Goal: Navigation & Orientation: Find specific page/section

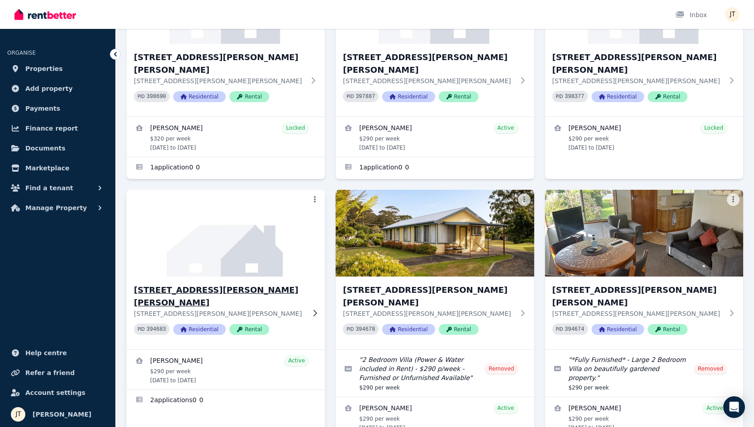
scroll to position [164, 0]
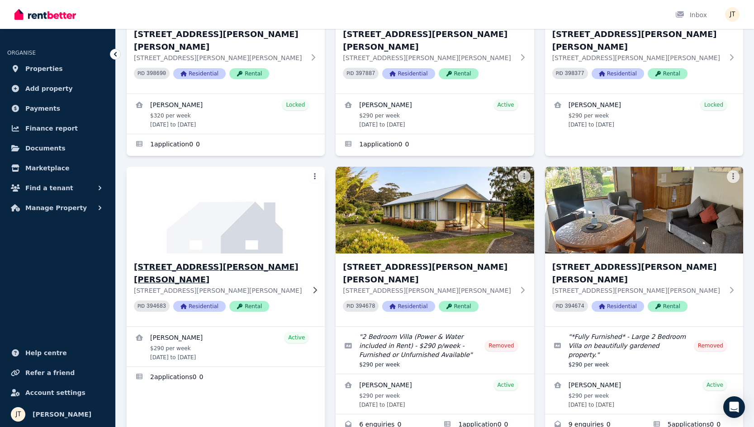
click at [189, 286] on p "[STREET_ADDRESS][PERSON_NAME][PERSON_NAME]" at bounding box center [219, 290] width 171 height 9
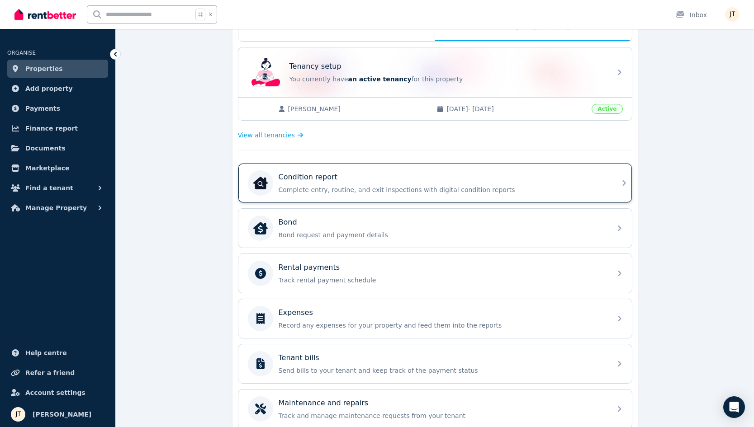
scroll to position [169, 0]
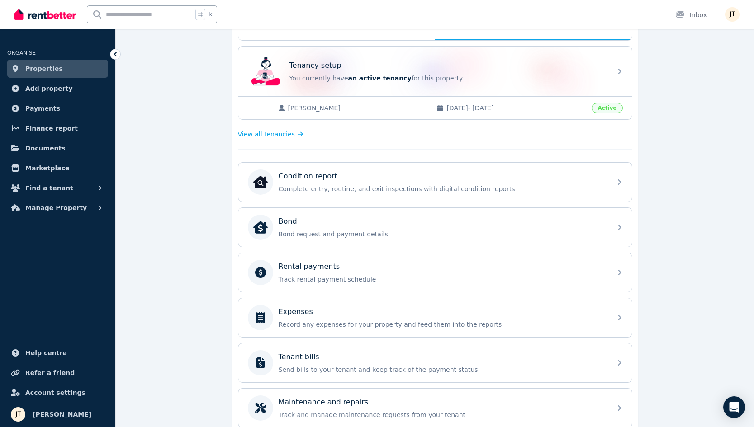
click at [53, 71] on span "Properties" at bounding box center [44, 68] width 38 height 11
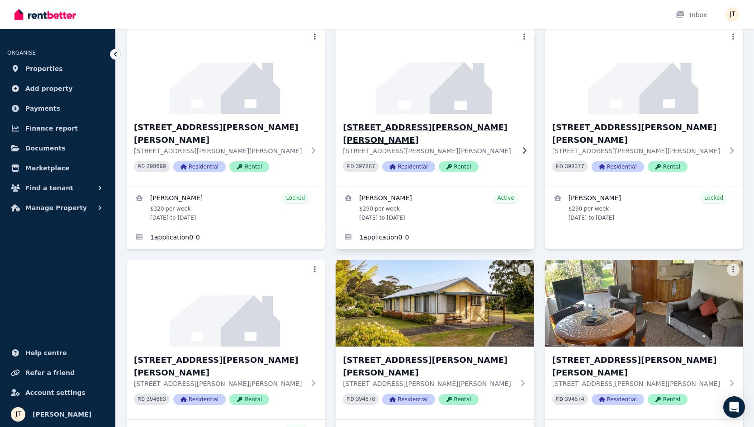
scroll to position [95, 0]
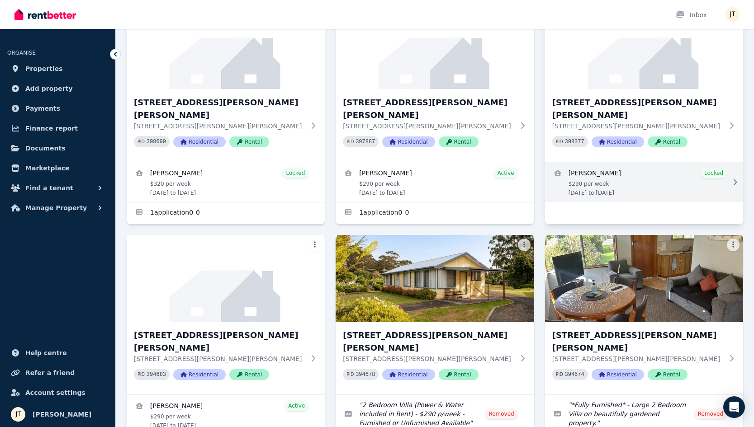
click at [606, 167] on link "View details for Kineta Tatnell" at bounding box center [644, 182] width 198 height 40
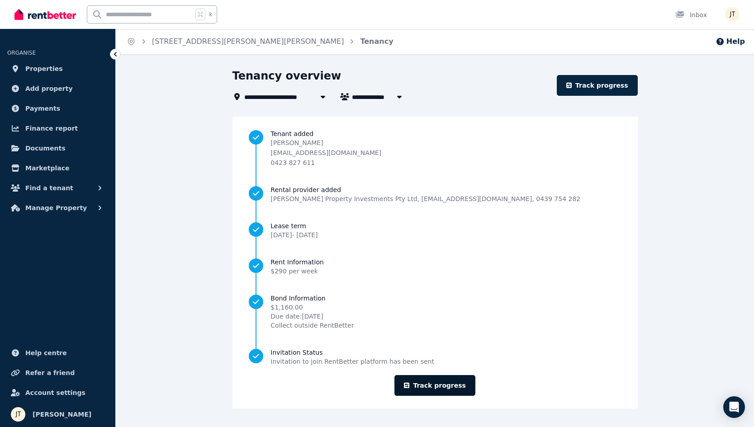
click at [425, 384] on link "Track progress" at bounding box center [434, 385] width 81 height 21
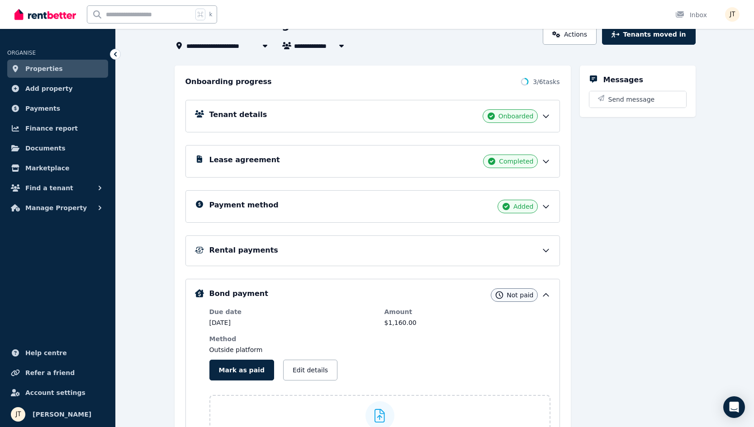
scroll to position [111, 0]
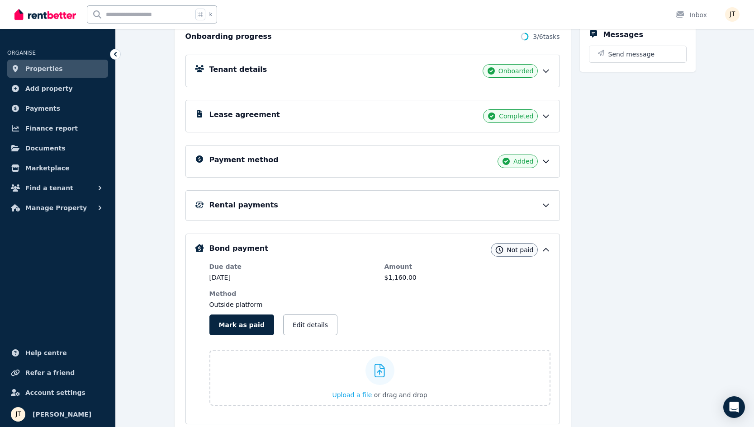
click at [318, 163] on div "Payment method Added" at bounding box center [379, 162] width 341 height 14
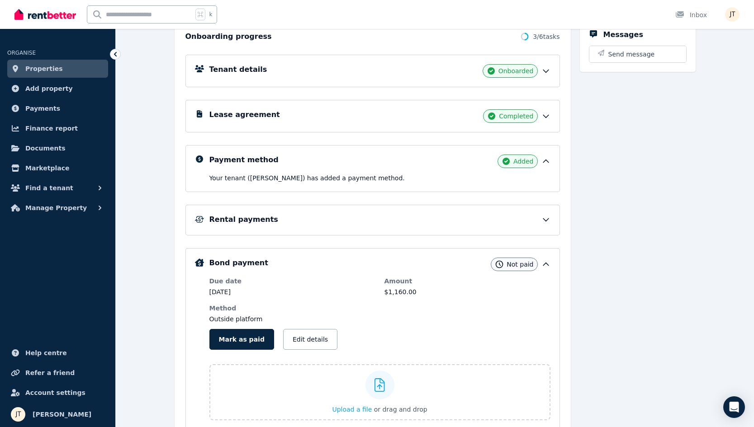
click at [318, 163] on div "Payment method Added" at bounding box center [379, 162] width 341 height 14
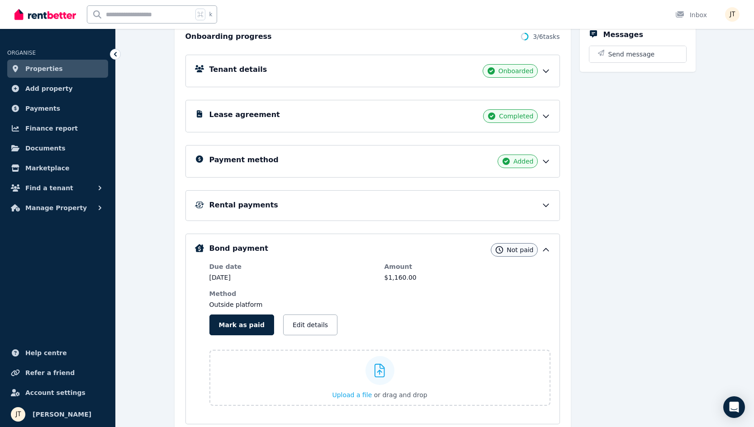
click at [303, 208] on div "Rental payments" at bounding box center [379, 205] width 341 height 11
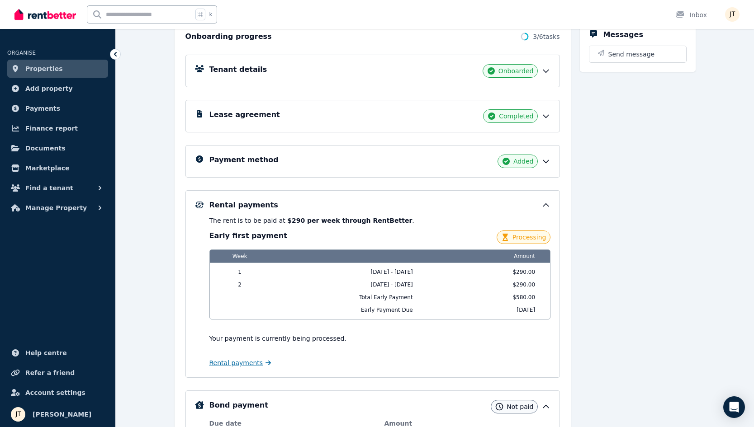
click at [257, 365] on span "Rental payments" at bounding box center [236, 363] width 54 height 9
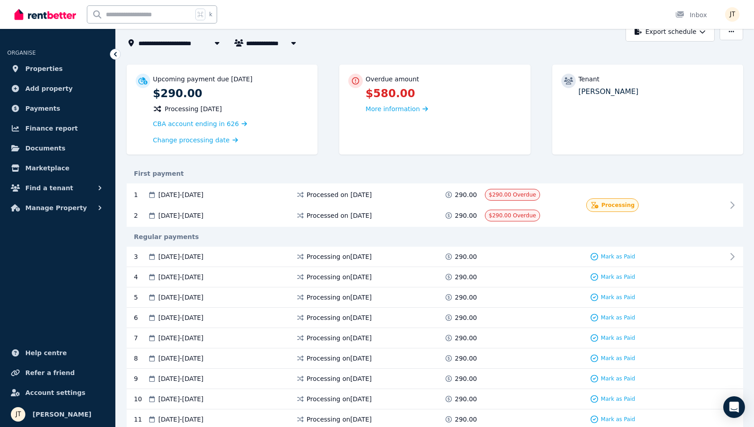
scroll to position [57, 0]
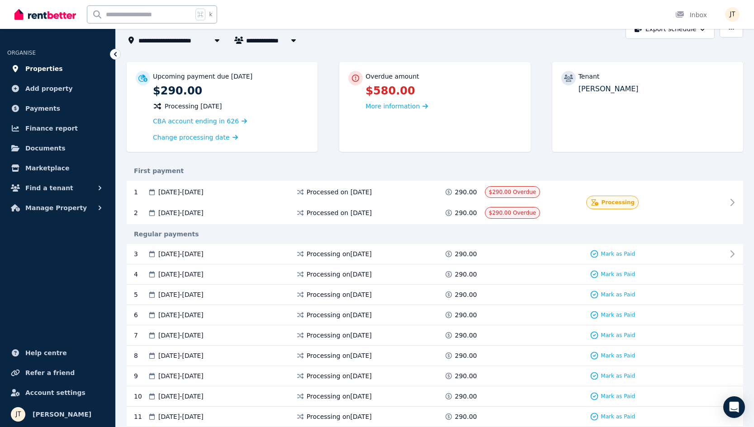
click at [37, 69] on span "Properties" at bounding box center [44, 68] width 38 height 11
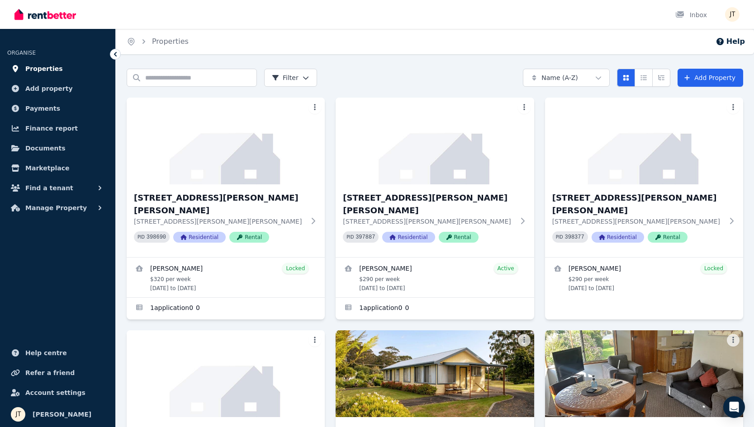
click at [48, 69] on span "Properties" at bounding box center [44, 68] width 38 height 11
